Goal: Information Seeking & Learning: Learn about a topic

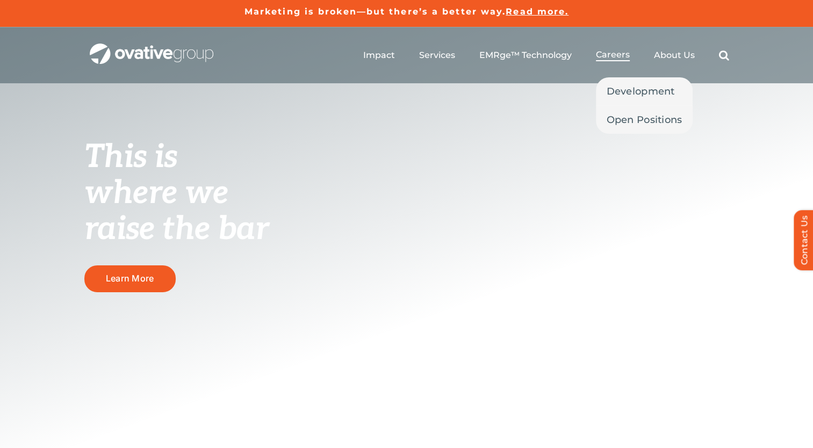
click at [621, 56] on span "Careers" at bounding box center [613, 54] width 34 height 11
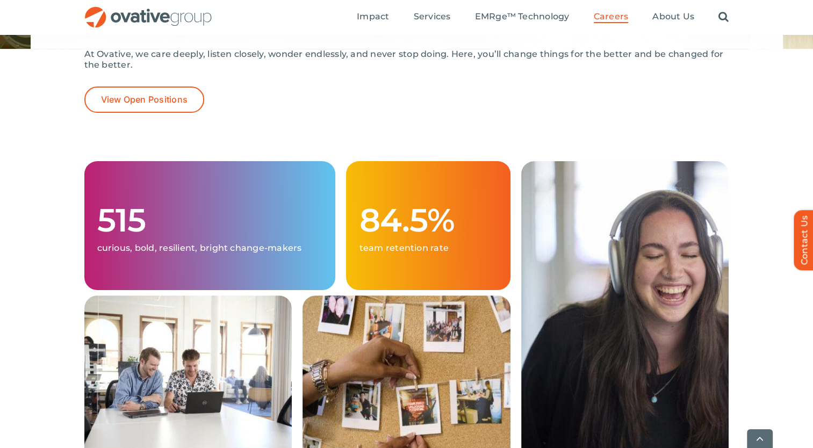
scroll to position [213, 0]
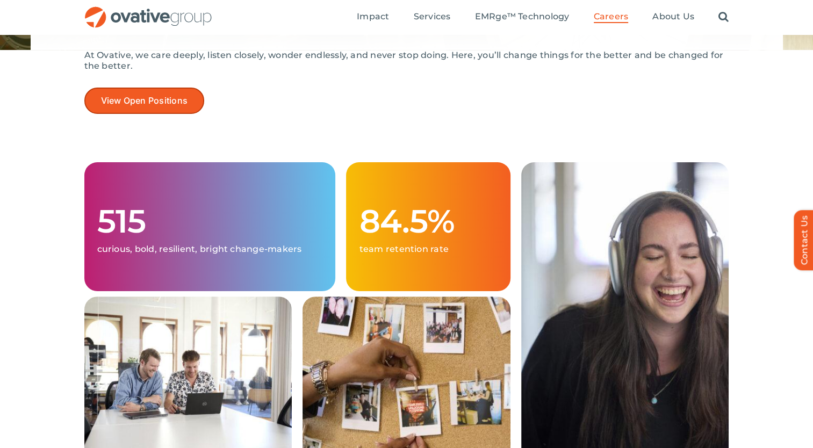
click at [183, 100] on span "View Open Positions" at bounding box center [144, 101] width 87 height 10
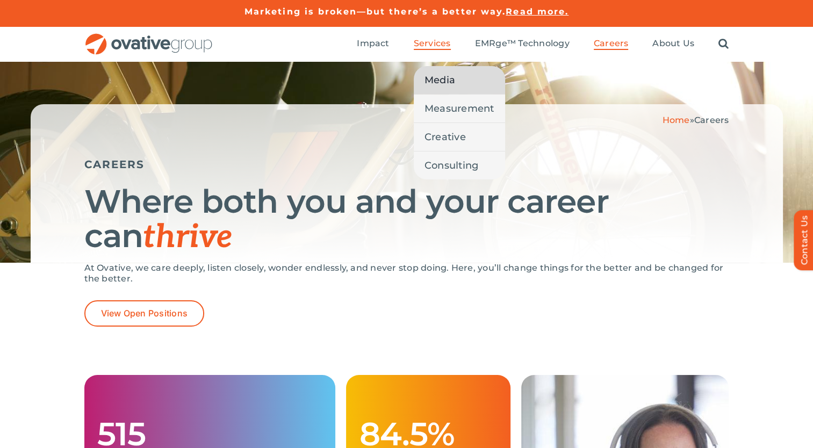
click at [443, 78] on span "Media" at bounding box center [440, 80] width 31 height 15
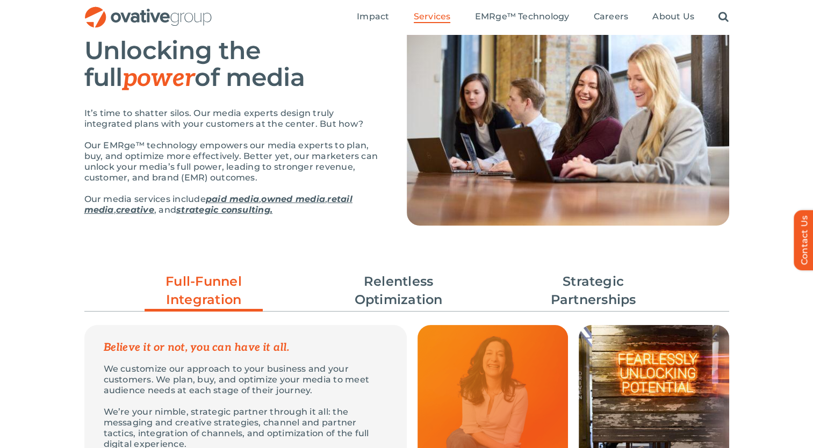
scroll to position [100, 0]
